Goal: Transaction & Acquisition: Obtain resource

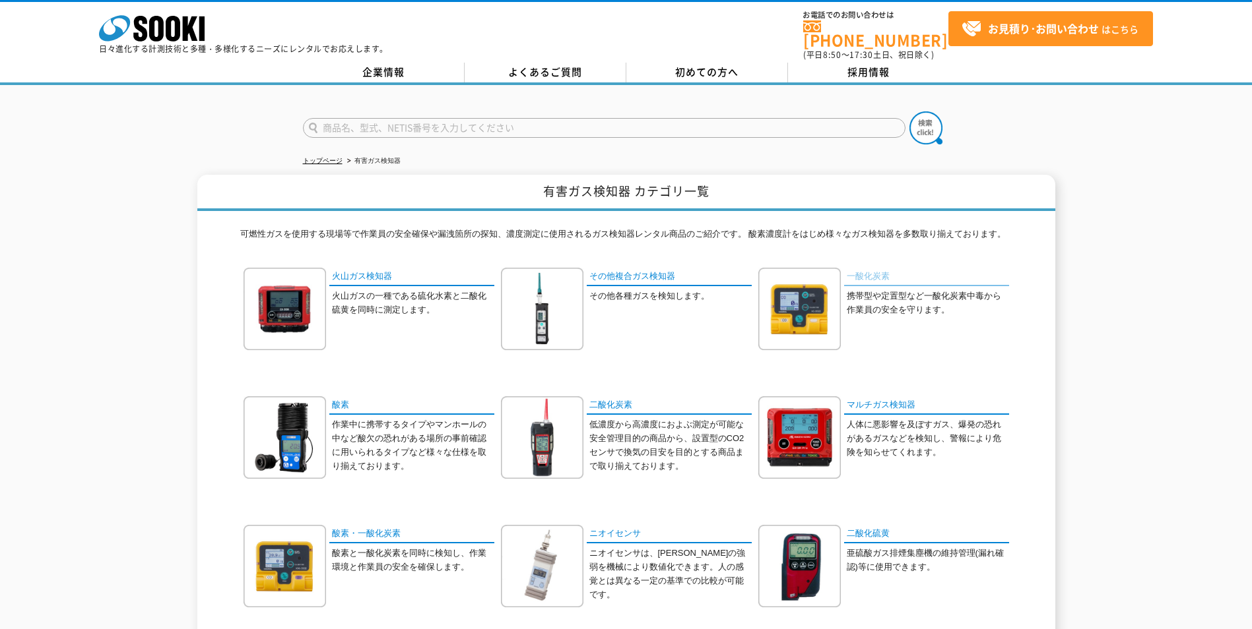
click at [883, 268] on link "一酸化炭素" at bounding box center [926, 277] width 165 height 19
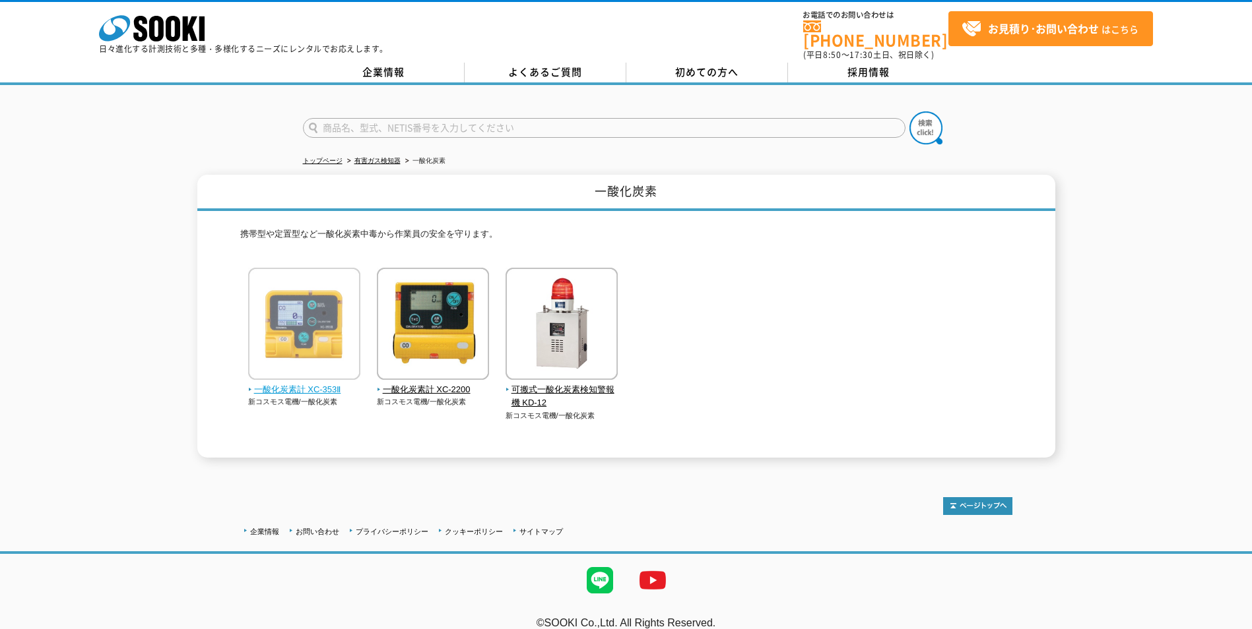
click at [326, 383] on span "一酸化炭素計 XC-353Ⅱ" at bounding box center [304, 390] width 113 height 14
click at [325, 383] on span "一酸化炭素計 XC-353Ⅱ" at bounding box center [304, 390] width 113 height 14
click at [319, 346] on img at bounding box center [304, 325] width 112 height 115
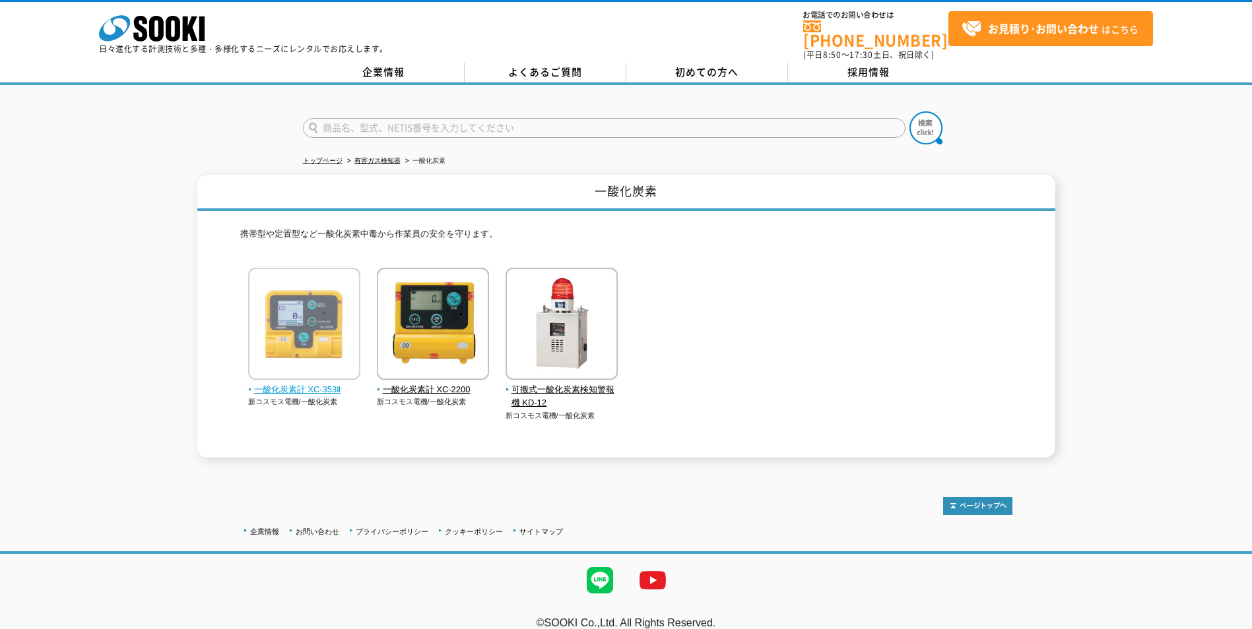
click at [320, 383] on span "一酸化炭素計 XC-353Ⅱ" at bounding box center [304, 390] width 113 height 14
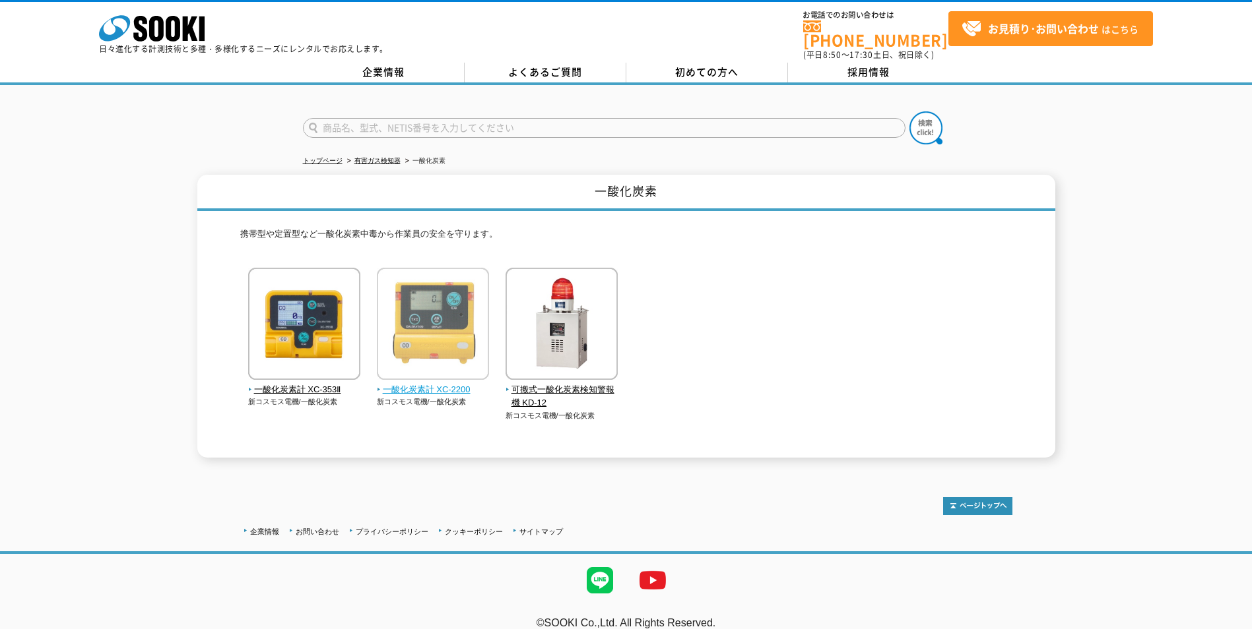
click at [416, 375] on img at bounding box center [433, 325] width 112 height 115
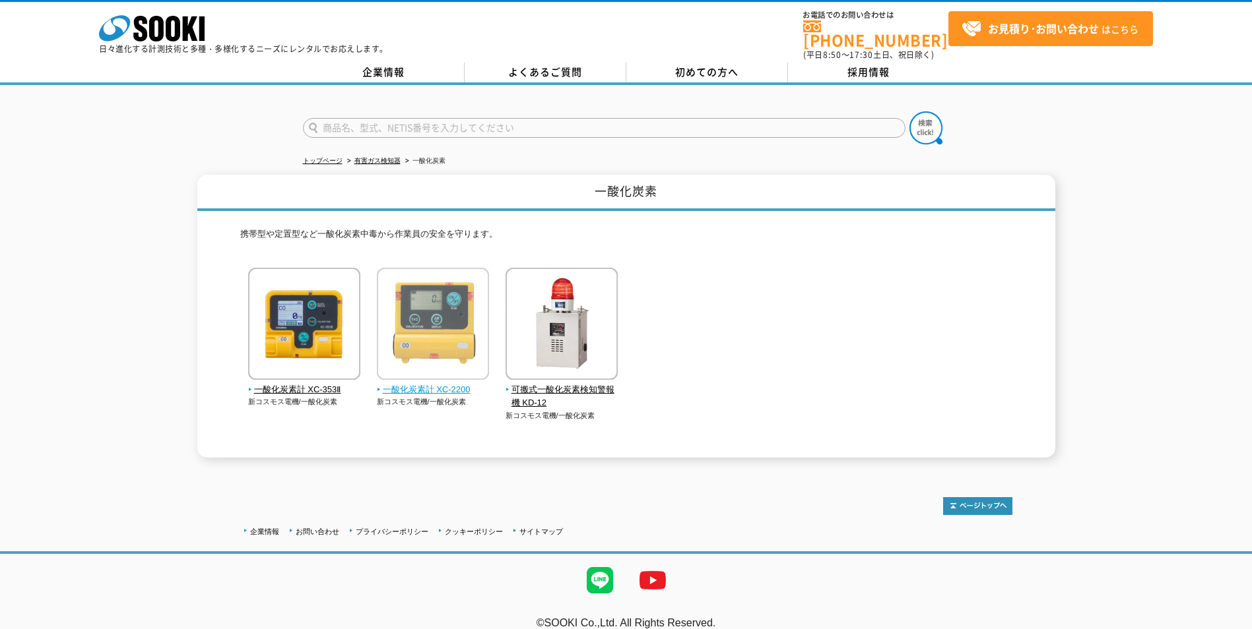
click at [416, 375] on img at bounding box center [433, 325] width 112 height 115
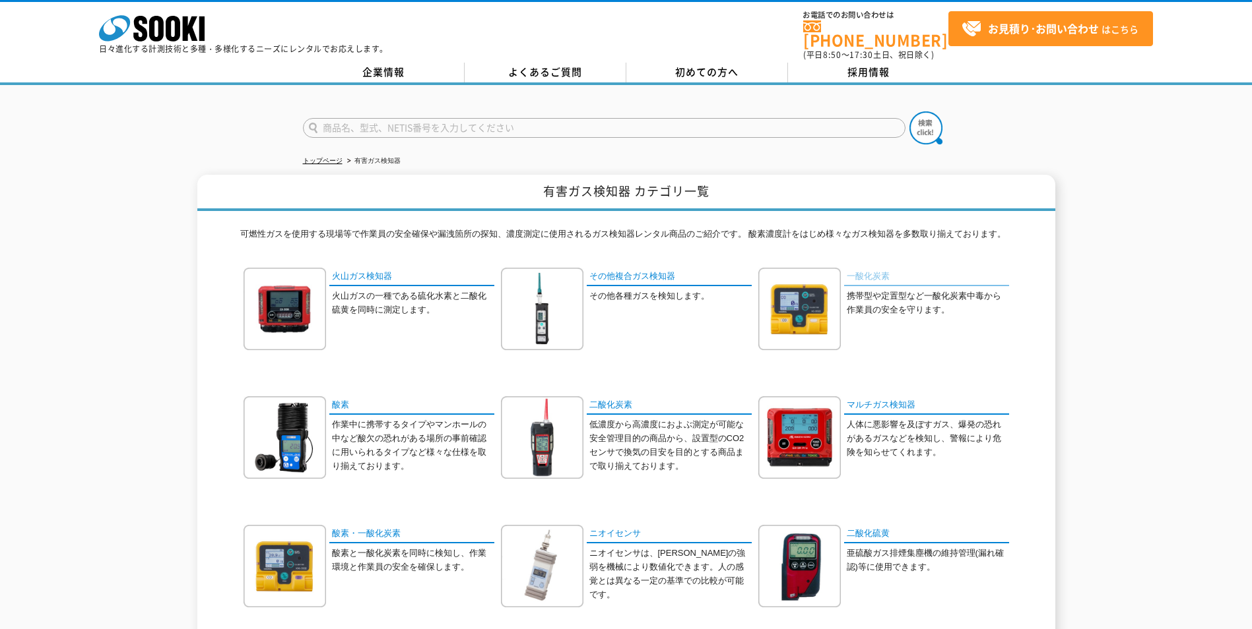
click at [867, 268] on link "一酸化炭素" at bounding box center [926, 277] width 165 height 19
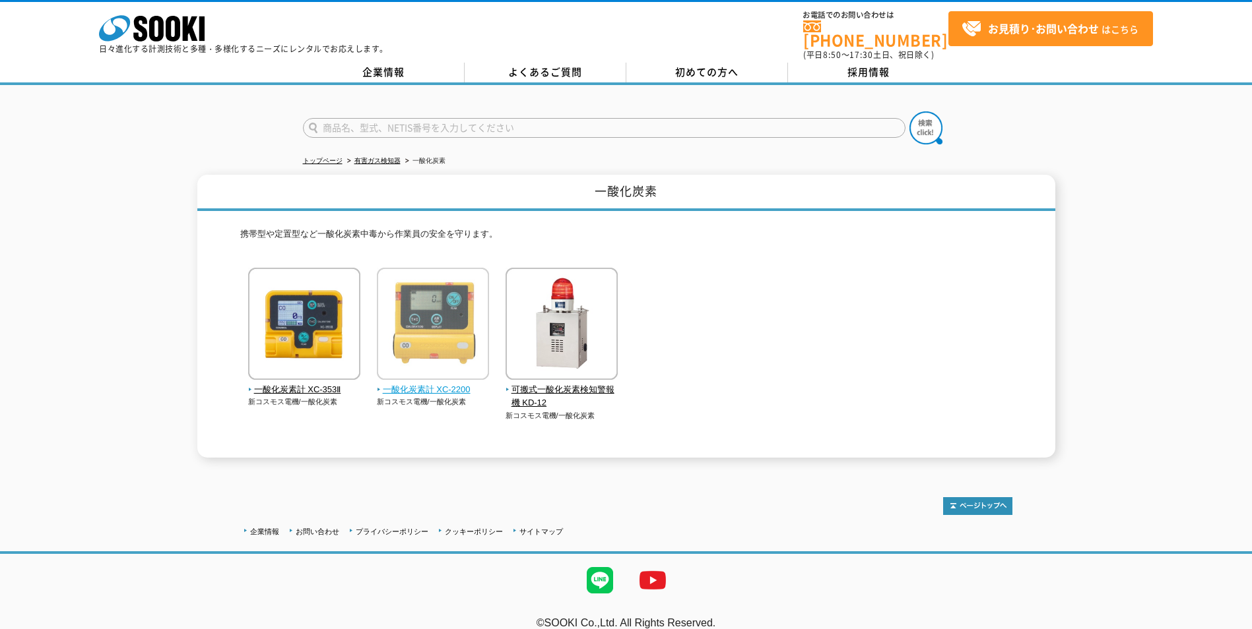
click at [452, 385] on span "一酸化炭素計 XC-2200" at bounding box center [433, 390] width 113 height 14
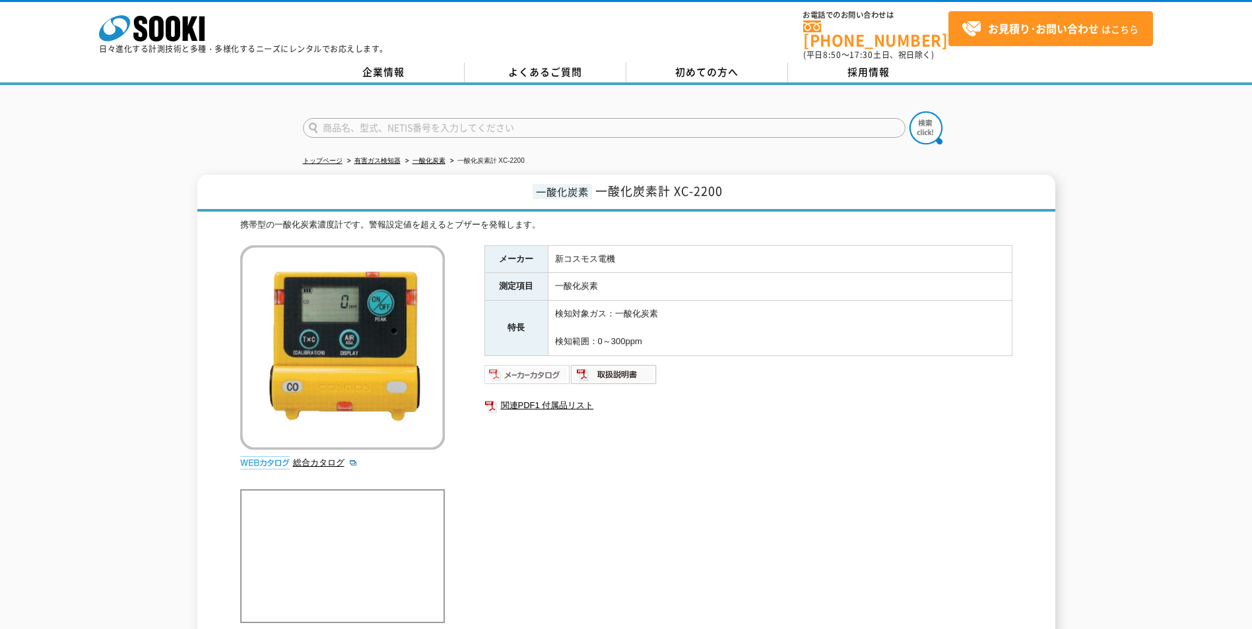
click at [536, 364] on img at bounding box center [527, 374] width 86 height 21
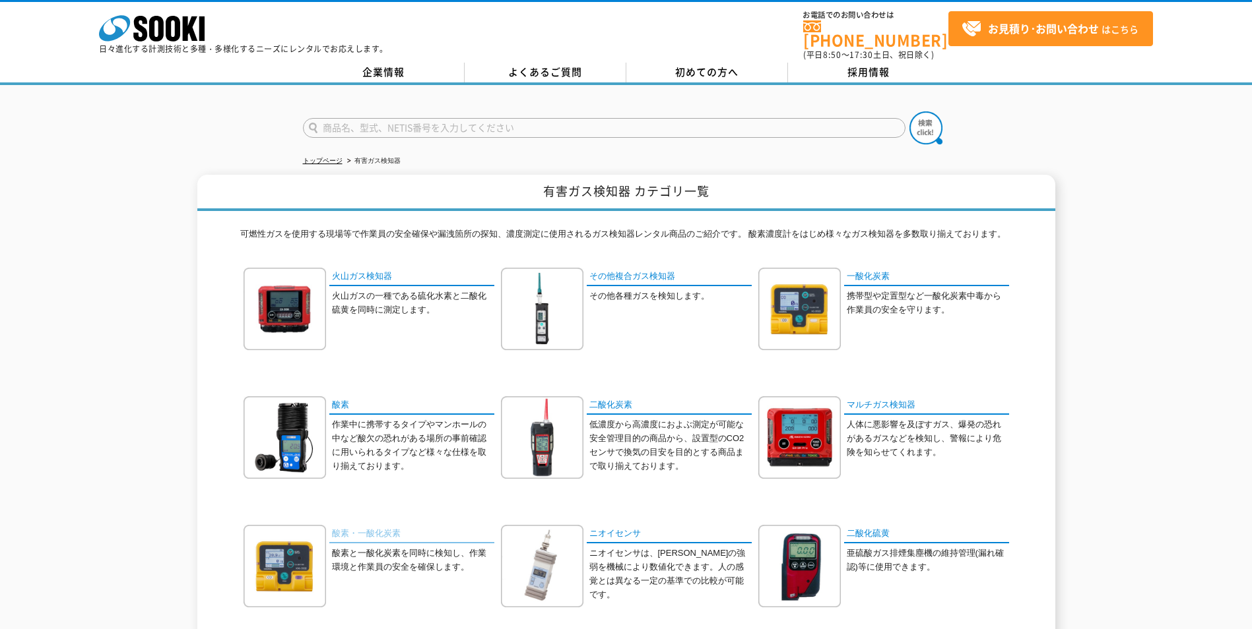
click at [358, 527] on link "酸素・一酸化炭素" at bounding box center [411, 534] width 165 height 19
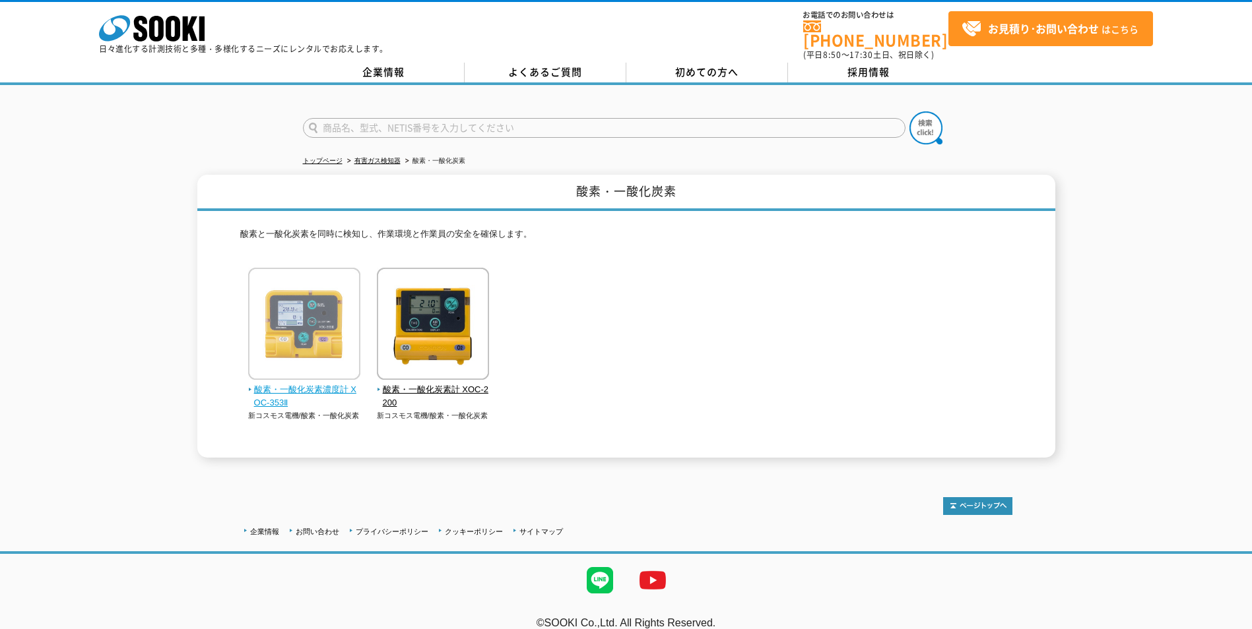
click at [348, 383] on span "酸素・一酸化炭素濃度計 XOC-353Ⅱ" at bounding box center [304, 397] width 113 height 28
